Goal: Task Accomplishment & Management: Complete application form

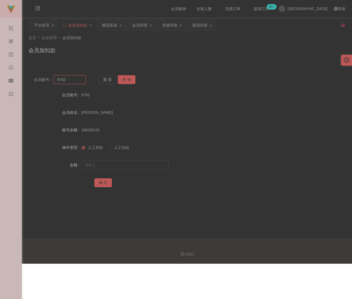
click at [75, 79] on input "9782" at bounding box center [70, 79] width 32 height 9
paste input "ANSON2025"
type input "ANSON2025"
click at [125, 78] on button "查 询" at bounding box center [127, 79] width 18 height 9
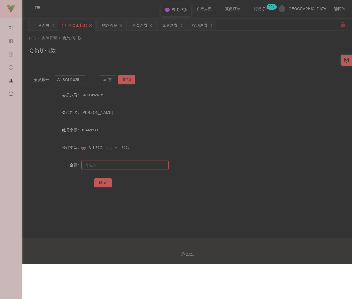
click at [114, 166] on input "text" at bounding box center [125, 165] width 88 height 9
click at [134, 163] on input "text" at bounding box center [125, 165] width 88 height 9
paste input "20000"
type input "20000"
click at [103, 183] on button "确 定" at bounding box center [103, 182] width 18 height 9
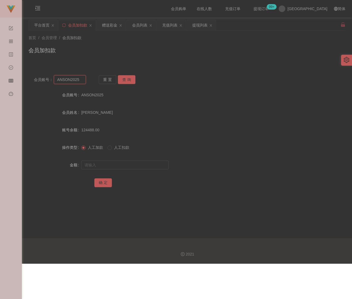
click at [82, 81] on input "ANSON2025" at bounding box center [70, 79] width 32 height 9
click at [131, 80] on button "查 询" at bounding box center [127, 79] width 18 height 9
click at [135, 165] on input "text" at bounding box center [125, 165] width 88 height 9
type input "10000"
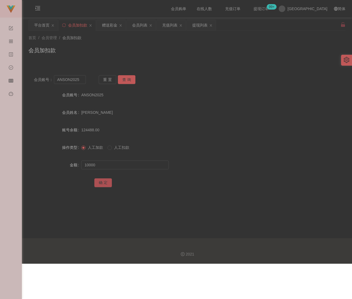
click at [102, 182] on button "确 定" at bounding box center [103, 182] width 18 height 9
click at [82, 79] on input "ANSON2025" at bounding box center [70, 79] width 32 height 9
paste input "ZYL9433"
type input "ZYL9433"
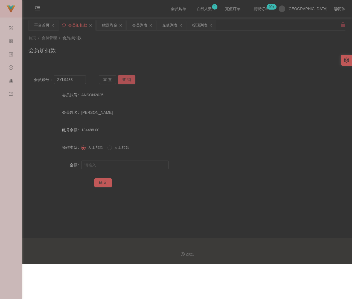
click at [132, 80] on button "查 询" at bounding box center [127, 79] width 18 height 9
click at [130, 165] on input "text" at bounding box center [125, 165] width 88 height 9
click at [116, 167] on input "text" at bounding box center [125, 165] width 88 height 9
paste input "7000"
type input "7000"
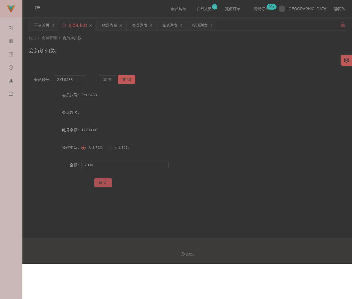
click at [106, 183] on button "确 定" at bounding box center [103, 182] width 18 height 9
click at [80, 79] on input "ZYL9433" at bounding box center [70, 79] width 32 height 9
paste input "ANSON2025"
type input "ANSON2025"
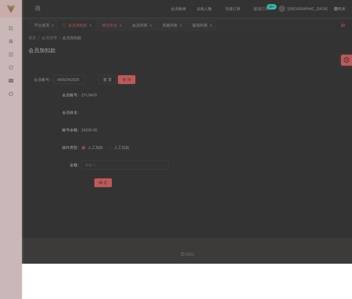
click at [115, 24] on div "赠送彩金" at bounding box center [109, 25] width 15 height 10
click at [67, 80] on input "5741" at bounding box center [70, 79] width 32 height 9
paste input "ANSON2025"
type input "ANSON2025"
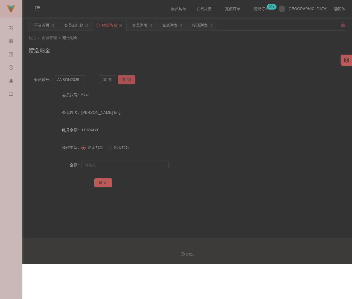
click at [130, 78] on button "查 询" at bounding box center [127, 79] width 18 height 9
click at [85, 149] on span at bounding box center [83, 148] width 4 height 4
click at [109, 166] on input "text" at bounding box center [125, 165] width 88 height 9
type input "20000"
click at [96, 180] on button "确 定" at bounding box center [103, 182] width 18 height 9
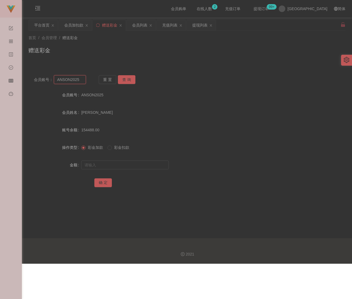
click at [82, 81] on input "ANSON2025" at bounding box center [70, 79] width 32 height 9
paste input "steven28"
type input "steven28"
click at [124, 78] on button "查 询" at bounding box center [127, 79] width 18 height 9
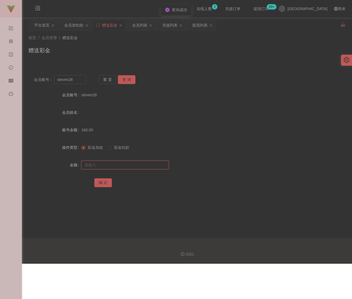
click at [108, 169] on input "text" at bounding box center [125, 165] width 88 height 9
click at [144, 164] on input "text" at bounding box center [125, 165] width 88 height 9
paste input "100"
type input "100"
click at [103, 179] on button "确 定" at bounding box center [103, 182] width 18 height 9
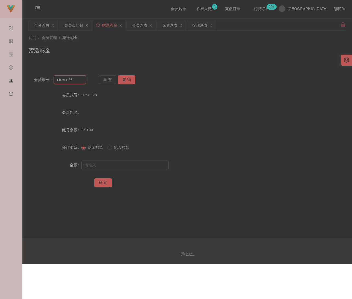
click at [82, 81] on input "steven28" at bounding box center [70, 79] width 32 height 9
click at [82, 80] on input "steven28" at bounding box center [70, 79] width 32 height 9
paste input "qq123"
type input "qq123"
click at [126, 82] on button "查 询" at bounding box center [127, 79] width 18 height 9
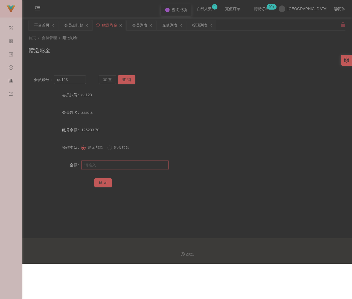
click at [112, 165] on input "text" at bounding box center [125, 165] width 88 height 9
type input "400"
click at [100, 183] on button "确 定" at bounding box center [103, 182] width 18 height 9
click at [76, 80] on input "qq123" at bounding box center [70, 79] width 32 height 9
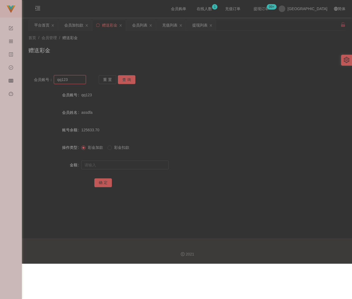
paste input "ZYL943"
type input "ZYL9433"
click at [128, 77] on button "查 询" at bounding box center [127, 79] width 18 height 9
click at [146, 26] on div "会员列表" at bounding box center [139, 25] width 15 height 10
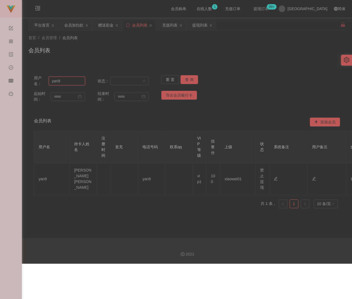
click at [69, 82] on input "yan9" at bounding box center [67, 81] width 36 height 9
paste input "ZYL9433"
type input "ZYL9433"
click at [186, 77] on button "查 询" at bounding box center [190, 79] width 18 height 9
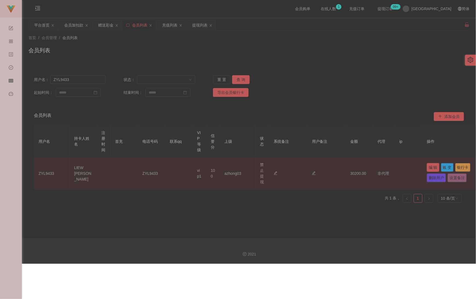
click at [352, 164] on button "编 辑" at bounding box center [433, 167] width 13 height 9
type input "ZYL9433"
type input "LIEW [PERSON_NAME]"
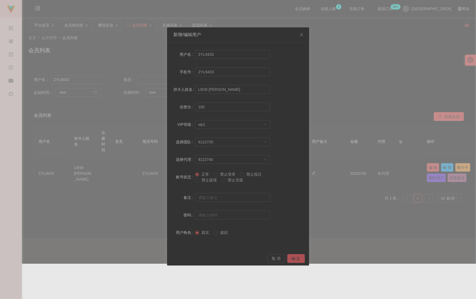
click at [294, 257] on button "确 定" at bounding box center [297, 258] width 18 height 9
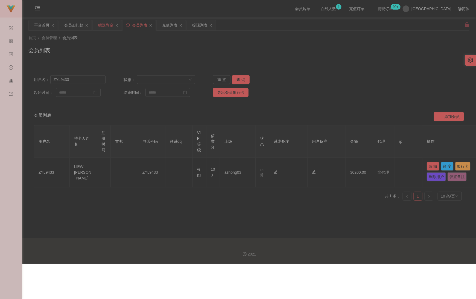
click at [105, 25] on div "赠送彩金" at bounding box center [105, 25] width 15 height 10
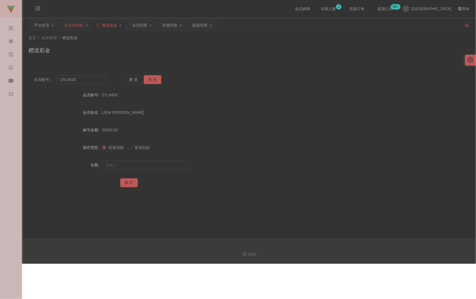
click at [73, 23] on div "会员加扣款" at bounding box center [73, 25] width 19 height 10
click at [172, 26] on div "充值列表" at bounding box center [169, 25] width 15 height 10
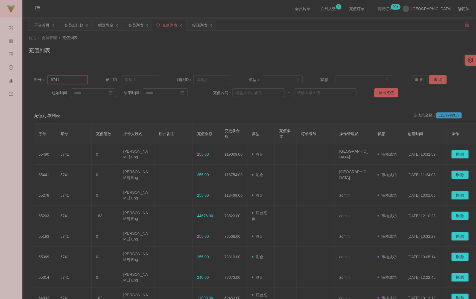
click at [67, 82] on input "5741" at bounding box center [68, 79] width 40 height 9
paste input "qq123"
type input "qq123"
click at [352, 79] on button "查 询" at bounding box center [439, 79] width 18 height 9
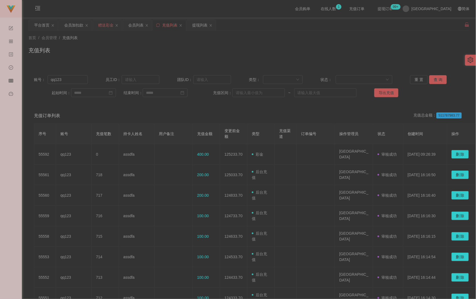
click at [114, 26] on div "赠送彩金" at bounding box center [105, 25] width 15 height 10
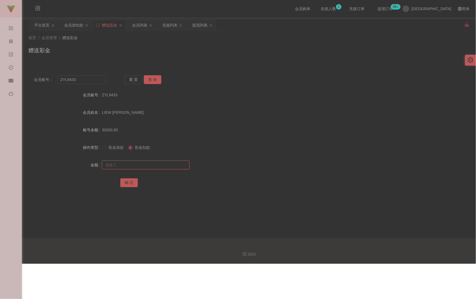
click at [124, 165] on input "text" at bounding box center [146, 165] width 88 height 9
type input "400"
click at [82, 81] on input "ZYL9433" at bounding box center [82, 79] width 50 height 9
paste input "qq12"
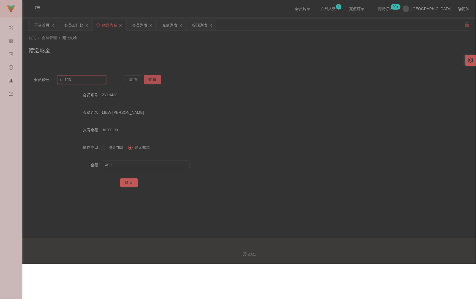
type input "qq123"
click at [152, 80] on button "查 询" at bounding box center [153, 79] width 18 height 9
click at [122, 164] on input "text" at bounding box center [146, 165] width 88 height 9
type input "400"
click at [129, 183] on button "确 定" at bounding box center [129, 182] width 18 height 9
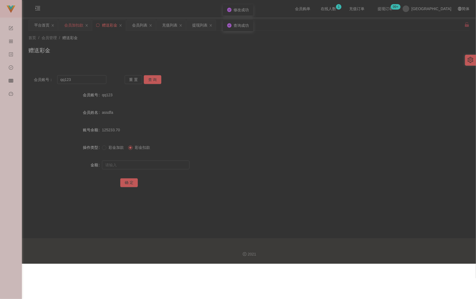
click at [73, 27] on div "会员加扣款" at bounding box center [73, 25] width 19 height 10
click at [87, 82] on input "ANSON2025" at bounding box center [82, 79] width 50 height 9
paste input "qq123"
type input "qq123"
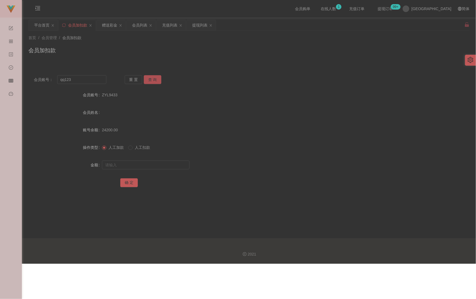
click at [151, 81] on button "查 询" at bounding box center [153, 79] width 18 height 9
click at [134, 165] on input "text" at bounding box center [146, 165] width 88 height 9
type input "400"
click at [125, 185] on button "确 定" at bounding box center [129, 182] width 18 height 9
click at [110, 25] on div "赠送彩金" at bounding box center [109, 25] width 15 height 10
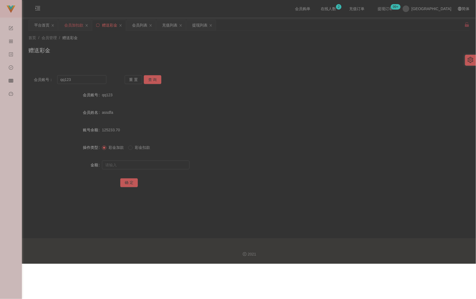
click at [75, 27] on div "会员加扣款" at bounding box center [73, 25] width 19 height 10
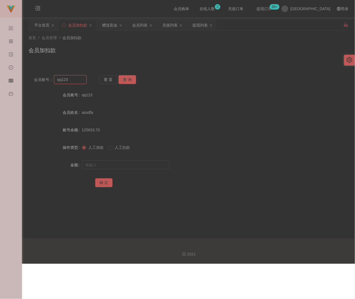
click at [75, 80] on input "qq123" at bounding box center [70, 79] width 32 height 9
paste input "[PERSON_NAME]"
type input "[PERSON_NAME]"
click at [128, 80] on button "查 询" at bounding box center [127, 79] width 18 height 9
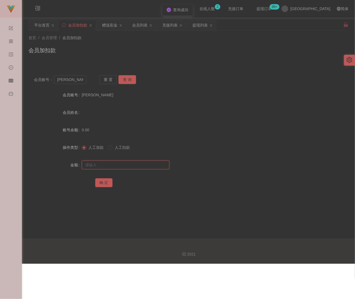
click at [113, 168] on input "text" at bounding box center [126, 165] width 88 height 9
click at [155, 167] on input "text" at bounding box center [126, 165] width 88 height 9
paste input "500"
type input "500"
click at [103, 184] on button "确 定" at bounding box center [104, 182] width 18 height 9
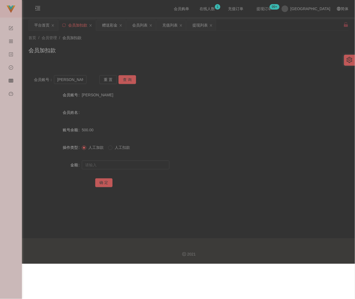
click at [192, 60] on div "首页 / 会员管理 / 会员加扣款 / 会员加扣款" at bounding box center [188, 47] width 333 height 33
click at [169, 25] on div "充值列表" at bounding box center [169, 25] width 15 height 10
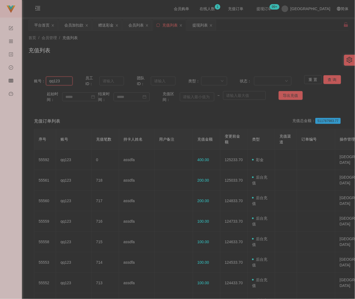
click at [72, 81] on input "qq123" at bounding box center [59, 81] width 27 height 9
paste input "steven28"
type input "steven28"
click at [330, 81] on button "查 询" at bounding box center [332, 79] width 18 height 9
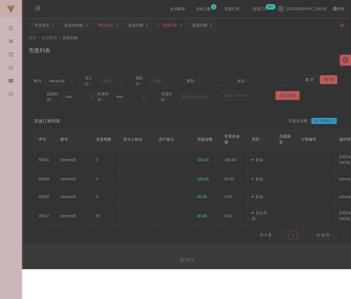
click at [104, 25] on div "赠送彩金" at bounding box center [105, 25] width 15 height 10
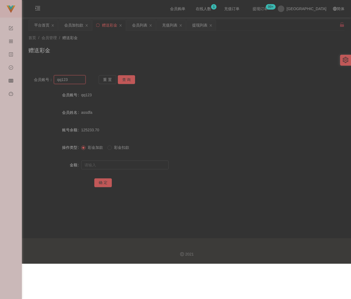
click at [74, 83] on input "qq123" at bounding box center [70, 79] width 32 height 9
paste input "steven28"
type input "steven28"
click at [128, 80] on button "查 询" at bounding box center [127, 79] width 18 height 9
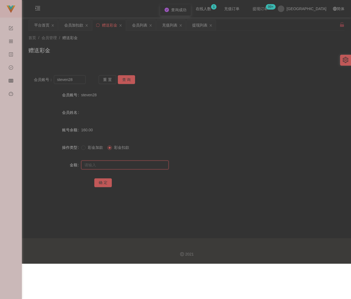
click at [111, 164] on input "text" at bounding box center [125, 165] width 88 height 9
type input "100"
click at [100, 179] on button "确 定" at bounding box center [103, 182] width 18 height 9
click at [80, 148] on label "操作类型" at bounding box center [71, 147] width 19 height 4
click at [73, 26] on div "会员加扣款" at bounding box center [73, 25] width 19 height 10
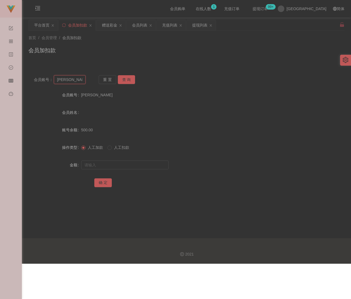
click at [72, 79] on input "[PERSON_NAME]" at bounding box center [70, 79] width 32 height 9
paste input "steven28"
type input "steven28"
click at [127, 80] on button "查 询" at bounding box center [127, 79] width 18 height 9
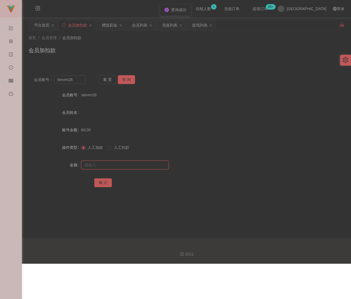
click at [118, 162] on input "text" at bounding box center [125, 165] width 88 height 9
type input "100"
click at [100, 185] on button "确 定" at bounding box center [103, 182] width 18 height 9
click at [145, 52] on div "会员加扣款" at bounding box center [186, 52] width 316 height 13
click at [80, 79] on input "steven28" at bounding box center [70, 79] width 32 height 9
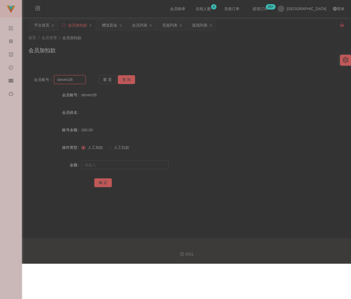
click at [80, 79] on input "steven28" at bounding box center [70, 79] width 32 height 9
paste input "Kan1107"
type input "Kan1107"
click at [123, 80] on button "查 询" at bounding box center [127, 79] width 18 height 9
click at [125, 167] on input "text" at bounding box center [125, 165] width 88 height 9
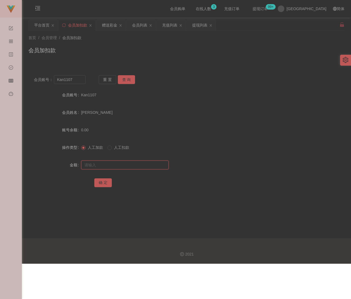
click at [157, 163] on input "text" at bounding box center [125, 165] width 88 height 9
paste input "500"
type input "500"
click at [97, 183] on button "确 定" at bounding box center [103, 182] width 18 height 9
